Goal: Transaction & Acquisition: Purchase product/service

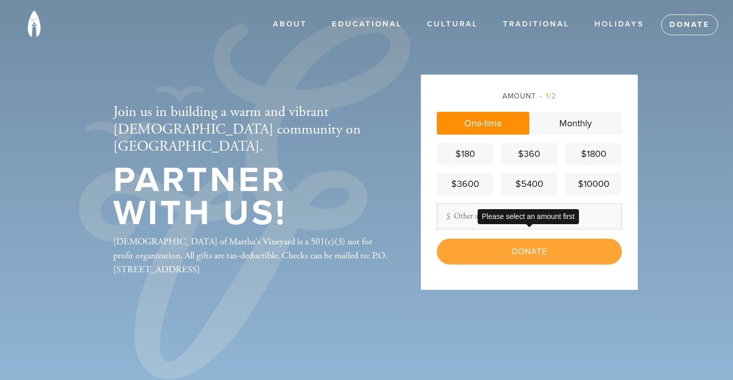
click at [522, 251] on div "Donate" at bounding box center [529, 251] width 185 height 26
click at [477, 125] on link "One-time" at bounding box center [483, 123] width 93 height 23
click at [521, 253] on div "Donate" at bounding box center [529, 251] width 185 height 26
click at [479, 121] on link "One-time" at bounding box center [483, 123] width 93 height 23
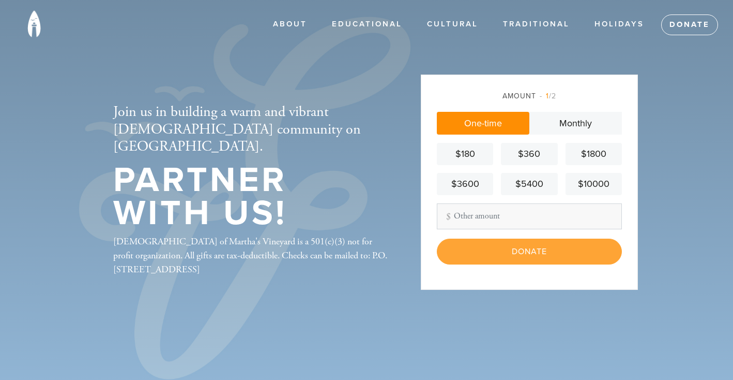
click at [497, 119] on link "One-time" at bounding box center [483, 123] width 93 height 23
click at [538, 252] on div "Donate" at bounding box center [529, 251] width 185 height 26
click at [670, 247] on header "ABOUT About Us Leadership Membership Kosher Shul Contact Educational Critical C…" at bounding box center [366, 190] width 733 height 380
click at [495, 122] on link "One-time" at bounding box center [483, 123] width 93 height 23
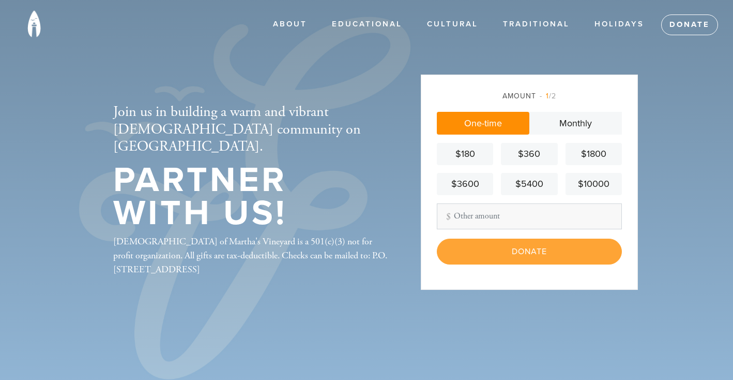
click at [495, 122] on link "One-time" at bounding box center [483, 123] width 93 height 23
click at [452, 216] on input "Other Amount" at bounding box center [529, 216] width 185 height 26
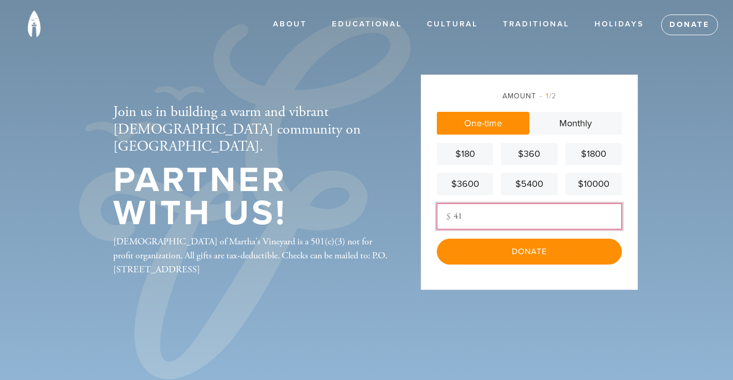
type input "4"
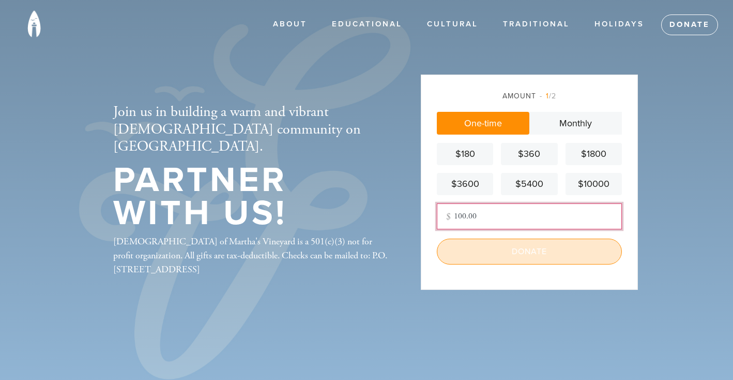
type input "100.00"
click at [527, 252] on input "Donate" at bounding box center [529, 251] width 185 height 26
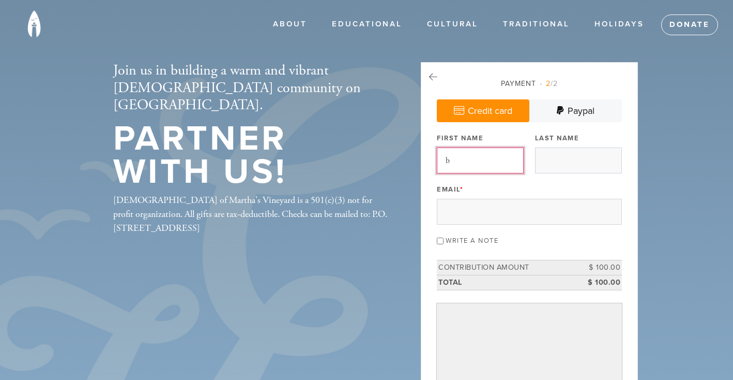
type input "[PERSON_NAME]"
type input "Raichlen"
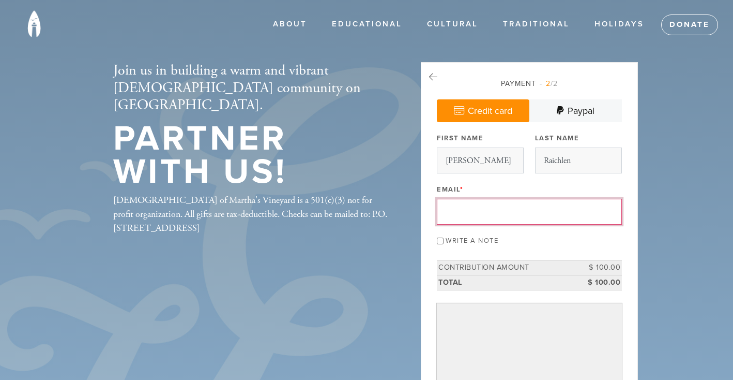
type input "[EMAIL_ADDRESS][DOMAIN_NAME]"
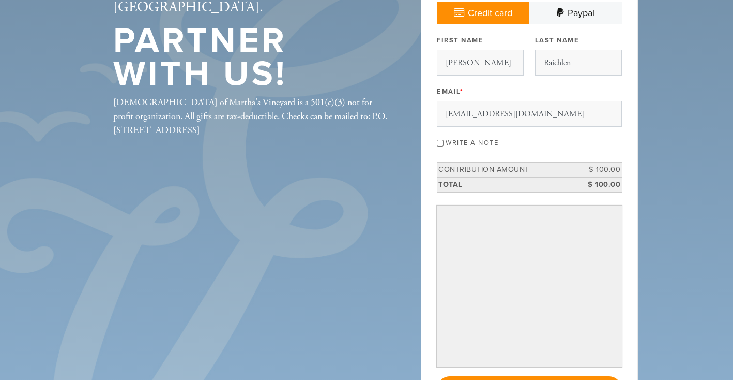
scroll to position [99, 0]
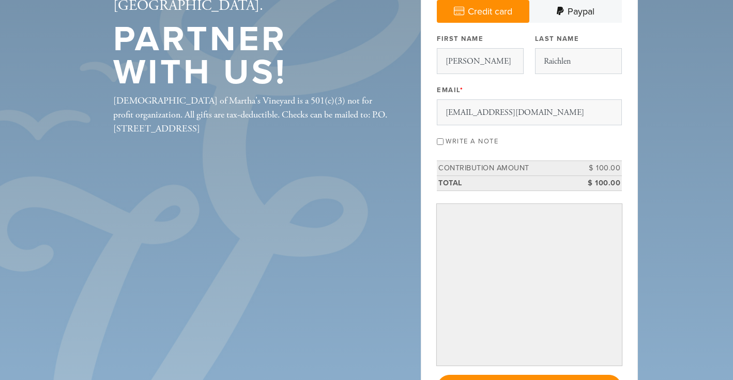
click at [655, 231] on header "ABOUT About Us Leadership Membership Kosher Shul Contact Educational Critical C…" at bounding box center [366, 202] width 733 height 602
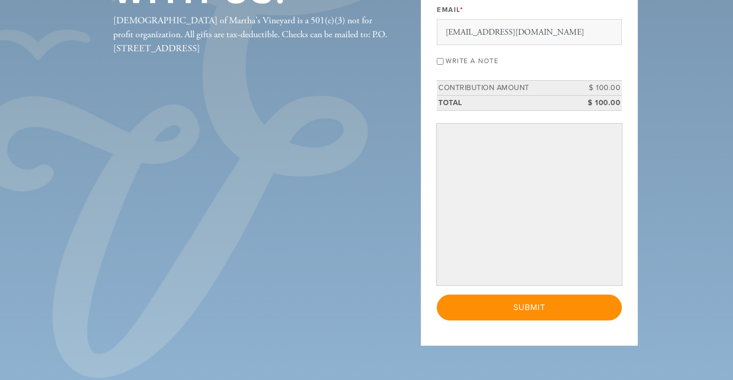
scroll to position [218, 0]
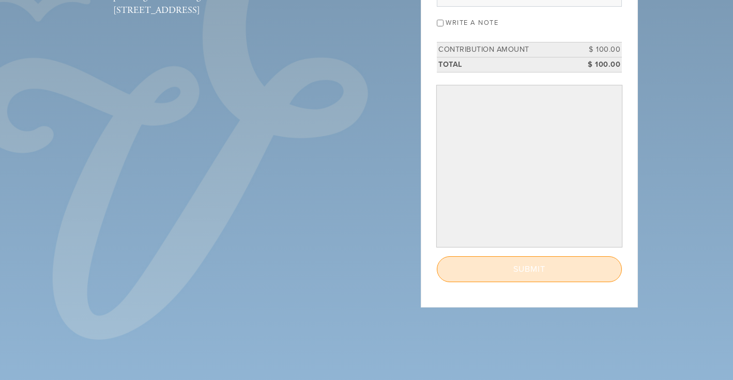
click at [543, 265] on input "Submit" at bounding box center [529, 269] width 185 height 26
